Goal: Check status: Check status

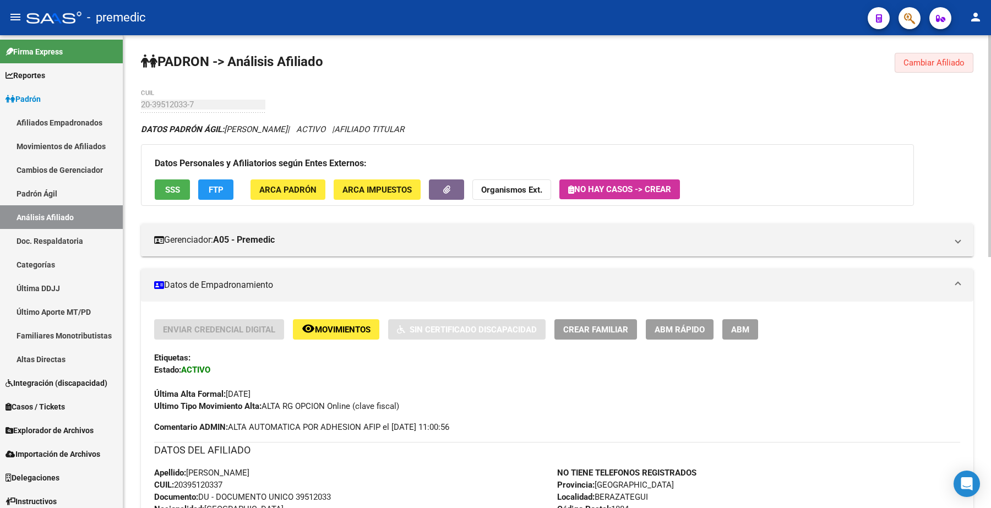
drag, startPoint x: 921, startPoint y: 61, endPoint x: 202, endPoint y: 102, distance: 719.8
click at [915, 61] on span "Cambiar Afiliado" at bounding box center [934, 63] width 61 height 10
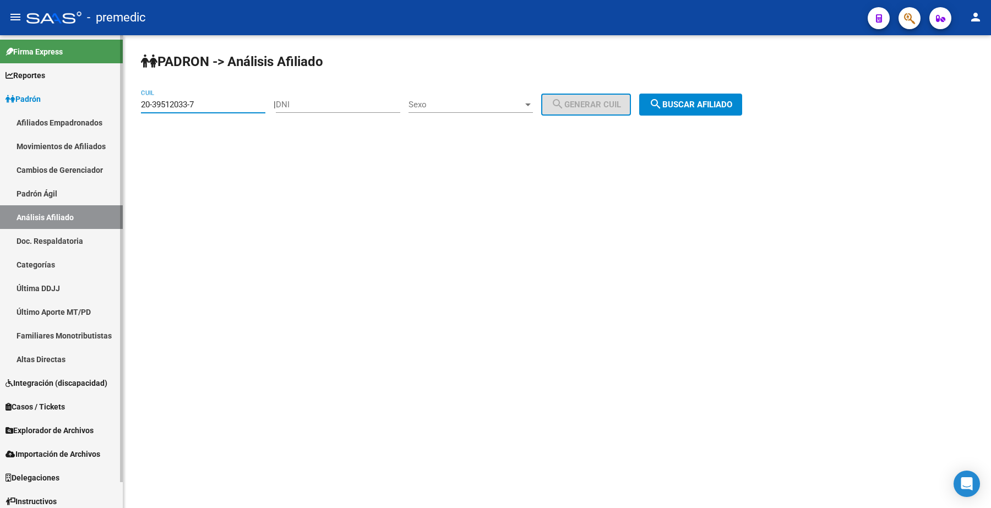
drag, startPoint x: 200, startPoint y: 106, endPoint x: 70, endPoint y: 108, distance: 130.0
click at [70, 108] on mat-sidenav-container "Firma Express Reportes Padrón Traspasos x O.S. Traspasos x Gerenciador Traspaso…" at bounding box center [495, 271] width 991 height 473
paste input "7-37707938-1"
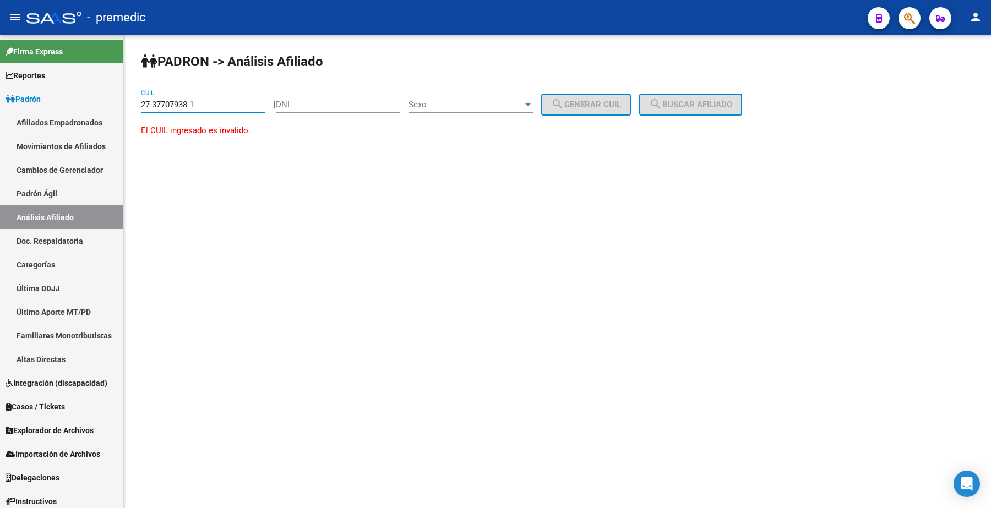
type input "27-37707938-1"
click at [213, 108] on input "27-37707938-1" at bounding box center [203, 105] width 124 height 10
drag, startPoint x: 204, startPoint y: 97, endPoint x: 12, endPoint y: 86, distance: 193.1
click at [12, 86] on mat-sidenav-container "Firma Express Reportes Padrón Traspasos x O.S. Traspasos x Gerenciador Traspaso…" at bounding box center [495, 271] width 991 height 473
click at [202, 106] on input "27-37707938-1" at bounding box center [203, 105] width 124 height 10
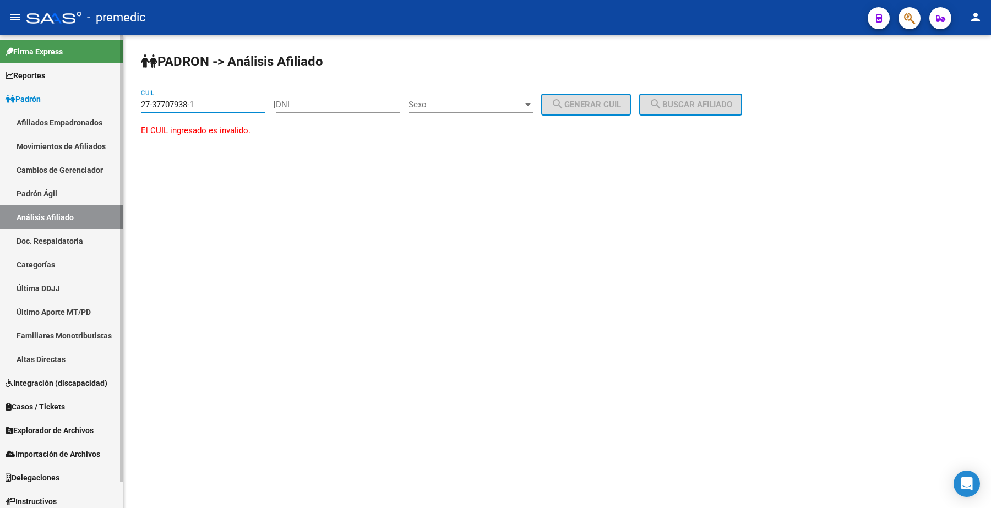
drag, startPoint x: 200, startPoint y: 106, endPoint x: 28, endPoint y: 106, distance: 172.4
click at [12, 106] on mat-sidenav-container "Firma Express Reportes Padrón Traspasos x O.S. Traspasos x Gerenciador Traspaso…" at bounding box center [495, 271] width 991 height 473
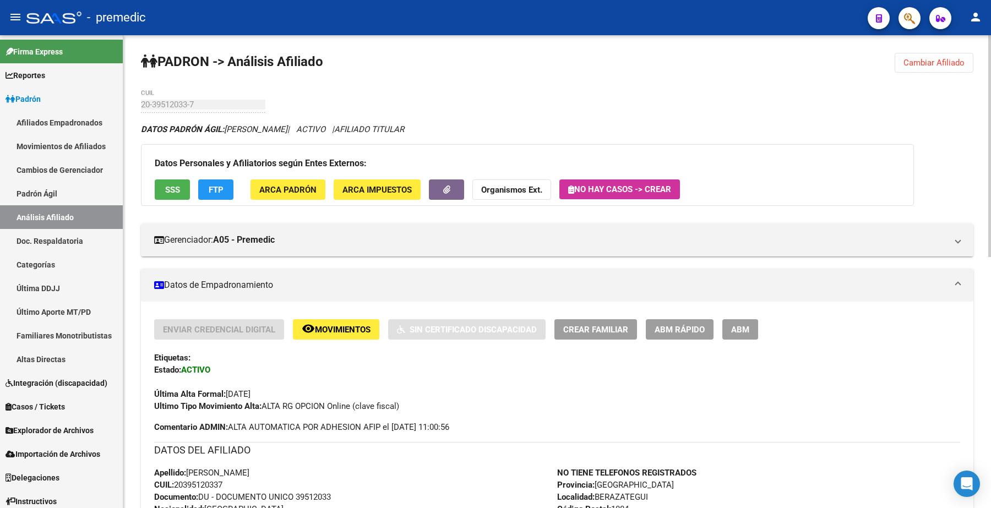
drag, startPoint x: 939, startPoint y: 74, endPoint x: 935, endPoint y: 65, distance: 10.3
click at [932, 62] on span "Cambiar Afiliado" at bounding box center [934, 63] width 61 height 10
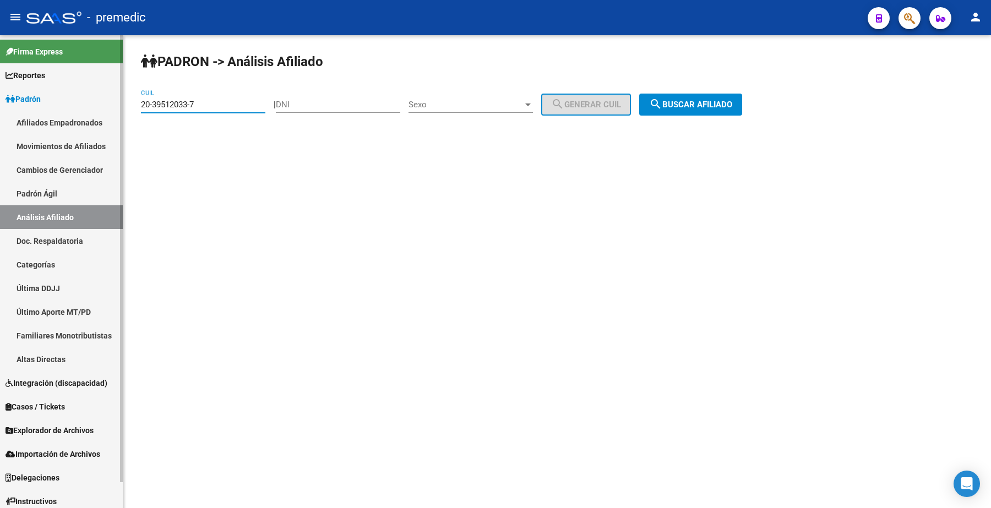
drag, startPoint x: 218, startPoint y: 103, endPoint x: 45, endPoint y: 104, distance: 172.4
click at [45, 104] on mat-sidenav-container "Firma Express Reportes Padrón Traspasos x O.S. Traspasos x Gerenciador Traspaso…" at bounding box center [495, 271] width 991 height 473
paste input "7-37707938-1"
drag, startPoint x: 218, startPoint y: 98, endPoint x: 0, endPoint y: 91, distance: 217.6
click at [0, 91] on mat-sidenav-container "Firma Express Reportes Padrón Traspasos x O.S. Traspasos x Gerenciador Traspaso…" at bounding box center [495, 271] width 991 height 473
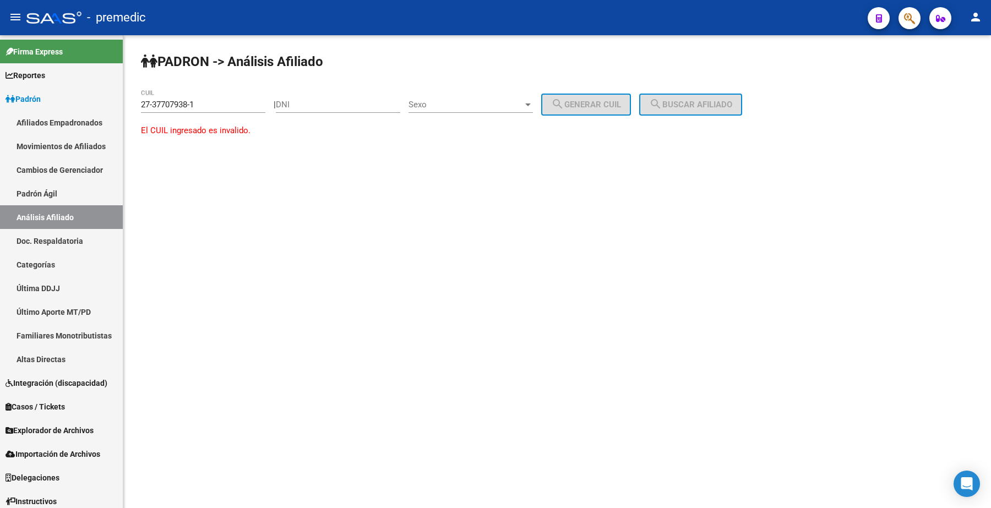
click at [229, 109] on div "27-37707938-1 CUIL" at bounding box center [203, 101] width 124 height 24
drag, startPoint x: 221, startPoint y: 106, endPoint x: 28, endPoint y: 94, distance: 193.7
click at [28, 94] on mat-sidenav-container "Firma Express Reportes Padrón Traspasos x O.S. Traspasos x Gerenciador Traspaso…" at bounding box center [495, 271] width 991 height 473
drag, startPoint x: 214, startPoint y: 104, endPoint x: 48, endPoint y: 110, distance: 165.9
click at [48, 110] on mat-sidenav-container "Firma Express Reportes Padrón Traspasos x O.S. Traspasos x Gerenciador Traspaso…" at bounding box center [495, 271] width 991 height 473
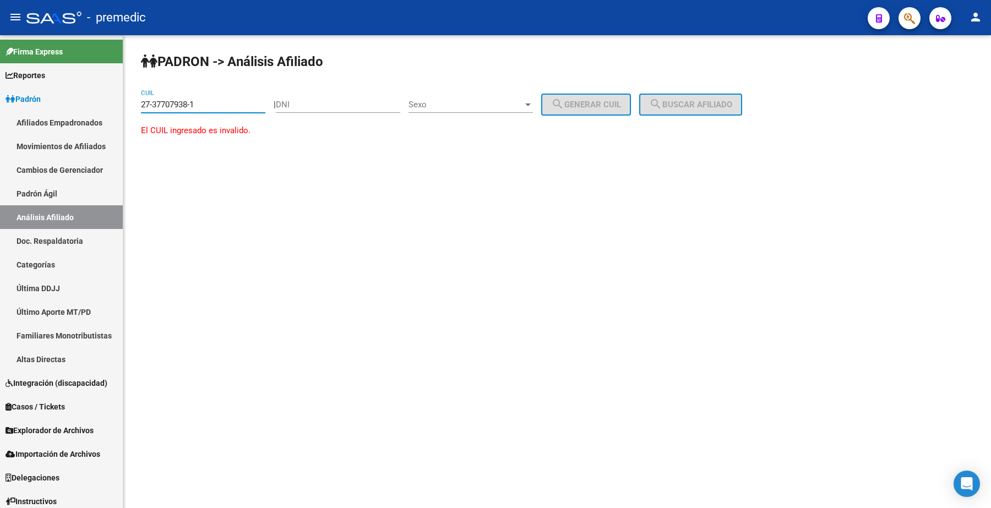
paste input "0-34270088-9"
click at [700, 94] on div "PADRON -> Análisis Afiliado 20-34270088-9 CUIL | DNI Sexo Sexo search Generar C…" at bounding box center [557, 93] width 868 height 116
click at [700, 98] on button "search Buscar afiliado" at bounding box center [690, 105] width 103 height 22
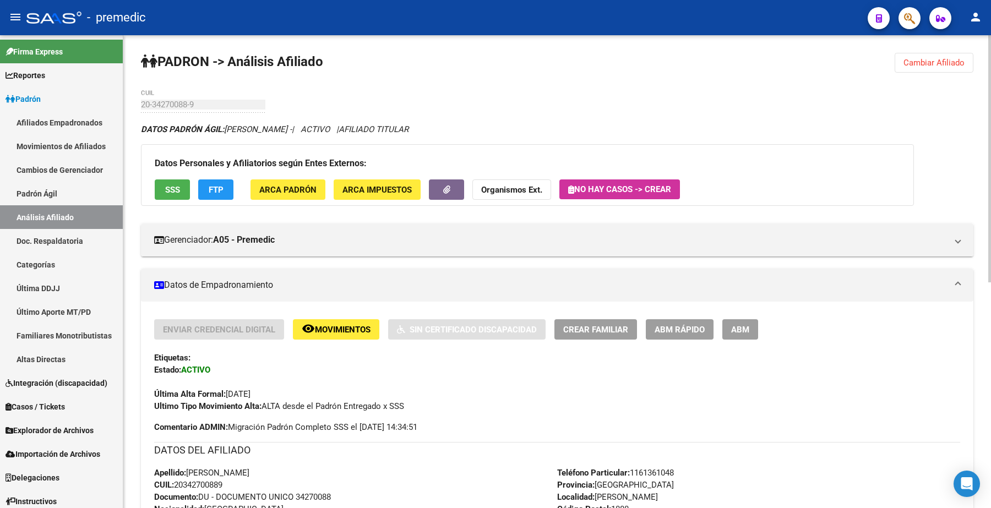
click at [942, 56] on button "Cambiar Afiliado" at bounding box center [934, 63] width 79 height 20
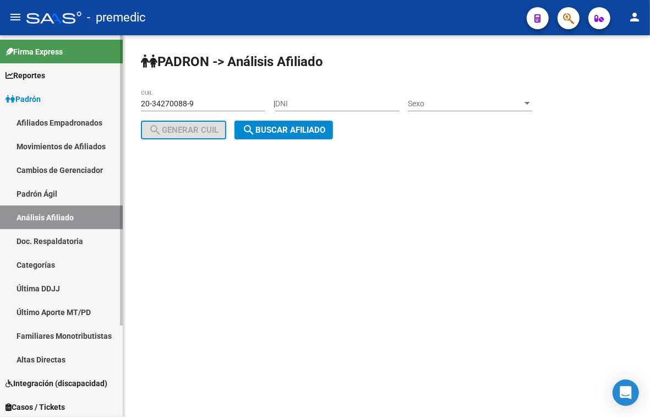
drag, startPoint x: 212, startPoint y: 95, endPoint x: 62, endPoint y: 98, distance: 149.8
click at [62, 98] on mat-sidenav-container "Firma Express Reportes Padrón Traspasos x O.S. Traspasos x Gerenciador Traspaso…" at bounding box center [325, 226] width 650 height 382
click at [207, 100] on input "20-34270088-9" at bounding box center [203, 103] width 124 height 9
drag, startPoint x: 205, startPoint y: 101, endPoint x: 108, endPoint y: 104, distance: 97.0
click at [108, 104] on mat-sidenav-container "Firma Express Reportes Padrón Traspasos x O.S. Traspasos x Gerenciador Traspaso…" at bounding box center [325, 226] width 650 height 382
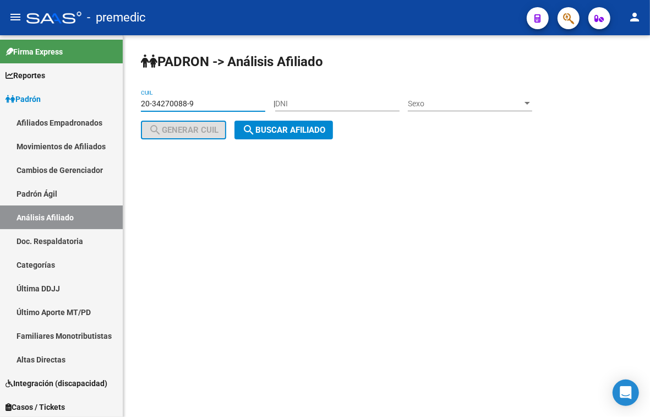
paste input "7-37707938-1"
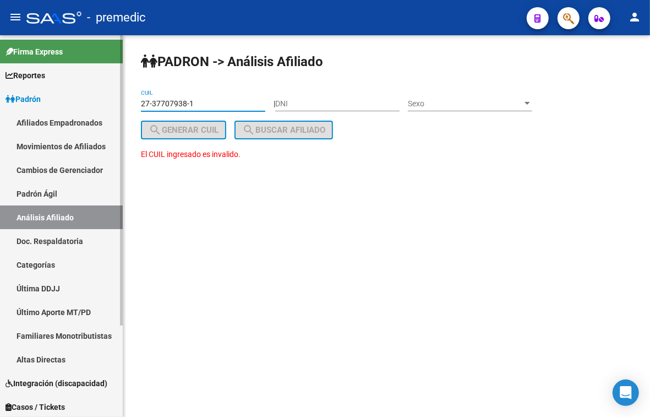
drag, startPoint x: 202, startPoint y: 99, endPoint x: 81, endPoint y: 101, distance: 120.6
click at [81, 101] on mat-sidenav-container "Firma Express Reportes Padrón Traspasos x O.S. Traspasos x Gerenciador Traspaso…" at bounding box center [325, 226] width 650 height 382
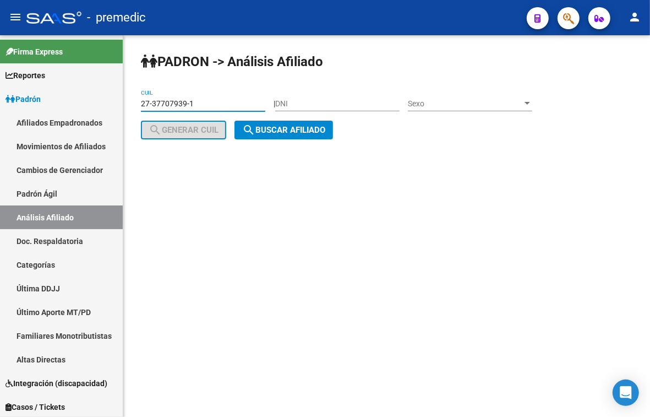
type input "27-37707939-1"
click at [282, 143] on div "PADRON -> Análisis Afiliado 27-37707939-1 CUIL | DNI Sexo Sexo search Generar C…" at bounding box center [386, 104] width 527 height 139
click at [289, 133] on span "search Buscar afiliado" at bounding box center [283, 130] width 83 height 10
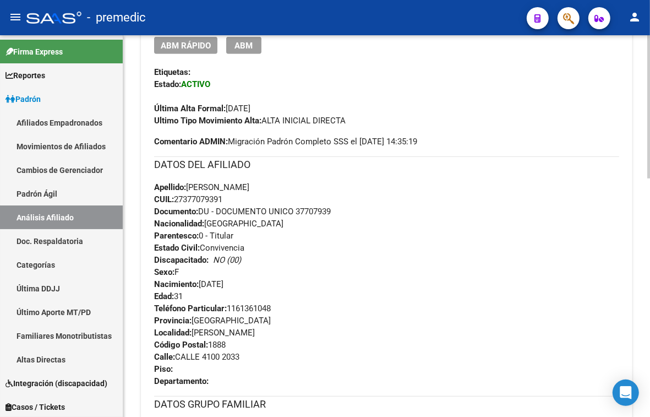
scroll to position [291, 0]
